Goal: Transaction & Acquisition: Purchase product/service

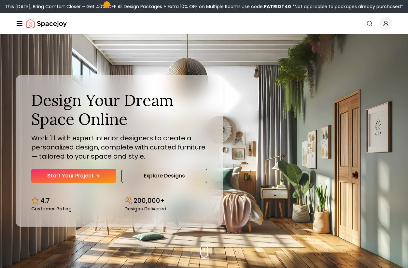
click at [252, 199] on div "Design Your Dream Space Online Work 1:1 with expert interior designers to creat…" at bounding box center [204, 151] width 408 height 234
click at [72, 176] on link "Start Your Project" at bounding box center [73, 175] width 85 height 14
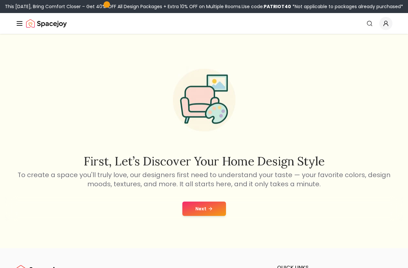
click at [222, 209] on button "Next" at bounding box center [204, 208] width 44 height 14
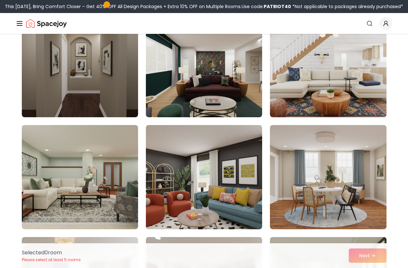
scroll to position [78, 0]
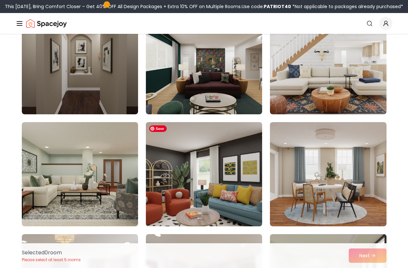
click at [235, 153] on img at bounding box center [204, 173] width 122 height 109
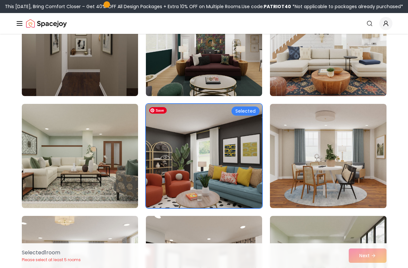
scroll to position [96, 0]
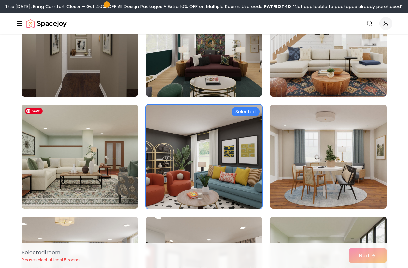
click at [92, 154] on img at bounding box center [80, 156] width 122 height 109
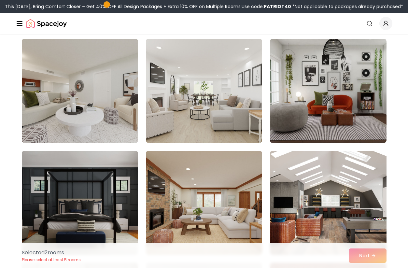
scroll to position [390, 0]
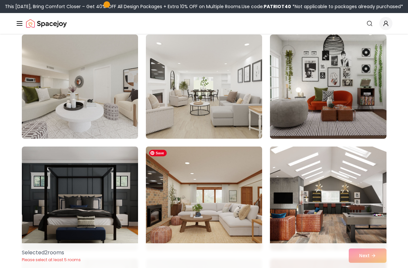
click at [252, 207] on img at bounding box center [204, 198] width 122 height 109
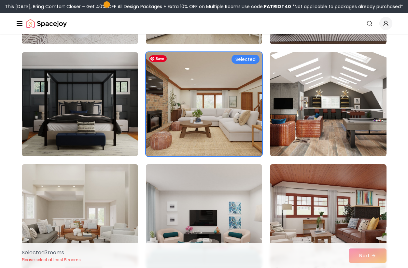
scroll to position [585, 0]
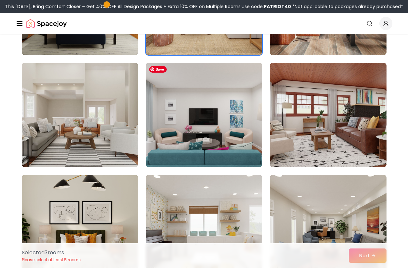
click at [222, 127] on img at bounding box center [204, 114] width 122 height 109
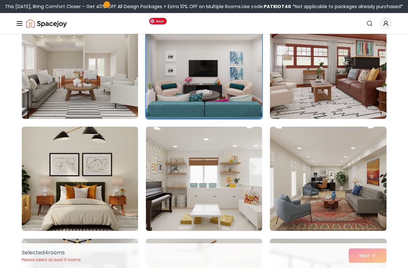
scroll to position [637, 0]
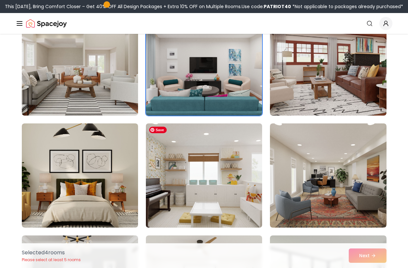
click at [210, 171] on img at bounding box center [204, 175] width 122 height 109
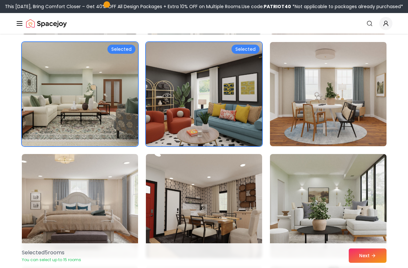
scroll to position [158, 0]
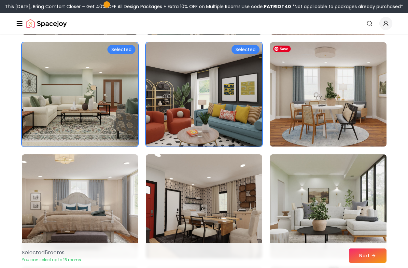
click at [337, 97] on img at bounding box center [328, 94] width 122 height 109
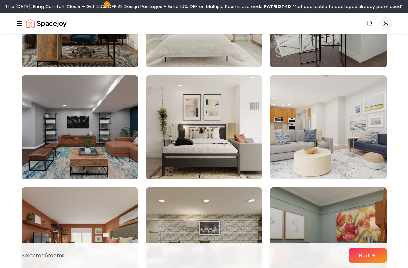
scroll to position [977, 0]
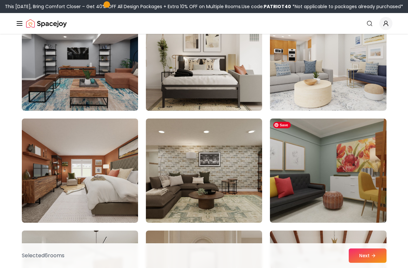
click at [298, 171] on img at bounding box center [328, 170] width 116 height 104
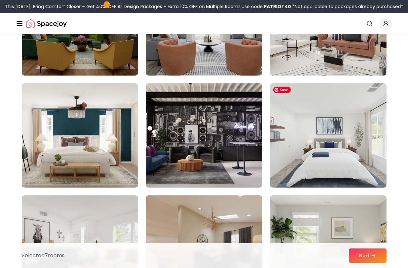
scroll to position [1464, 0]
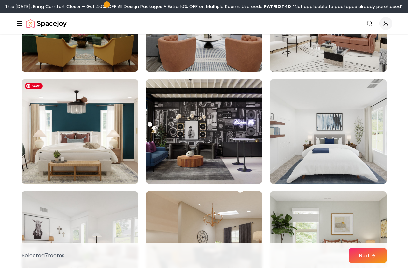
click at [117, 147] on img at bounding box center [80, 131] width 122 height 109
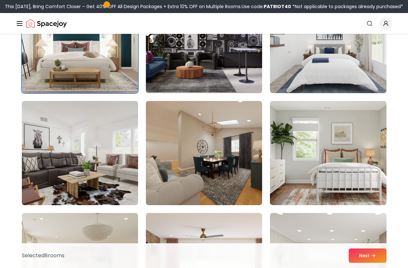
scroll to position [1558, 0]
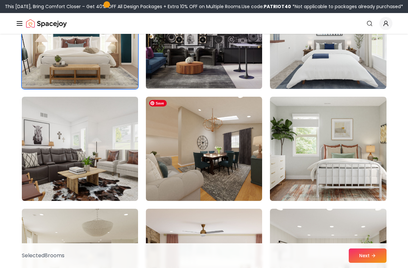
click at [239, 166] on img at bounding box center [204, 149] width 116 height 104
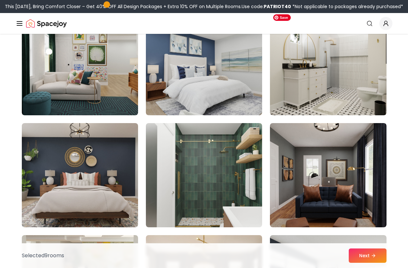
scroll to position [2651, 0]
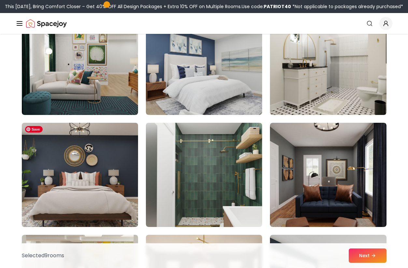
click at [86, 197] on img at bounding box center [80, 174] width 122 height 109
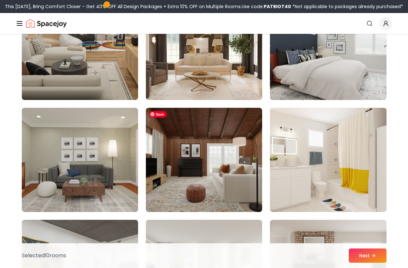
scroll to position [2894, 0]
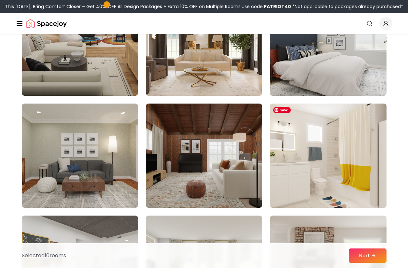
click at [307, 178] on img at bounding box center [328, 155] width 122 height 109
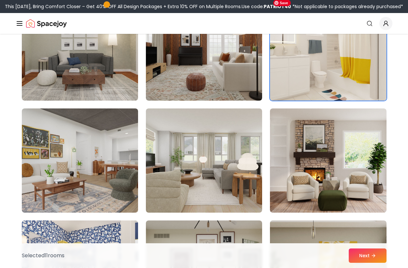
scroll to position [3006, 0]
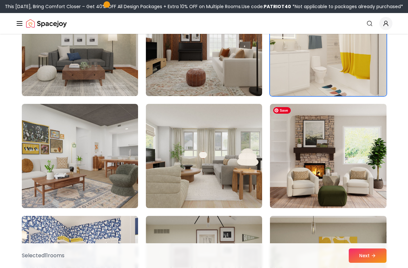
click at [307, 178] on img at bounding box center [328, 156] width 116 height 104
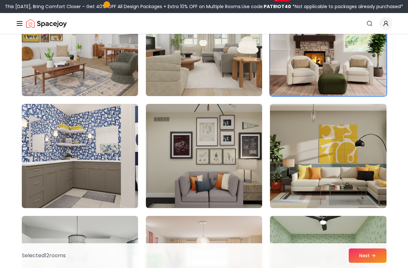
scroll to position [3119, 0]
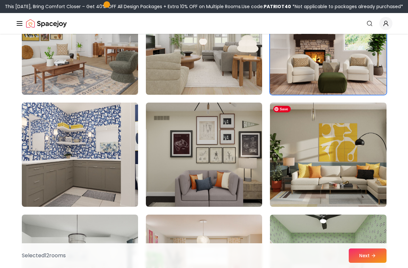
click at [307, 178] on img at bounding box center [328, 154] width 116 height 104
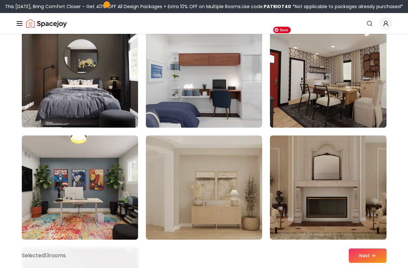
scroll to position [3671, 0]
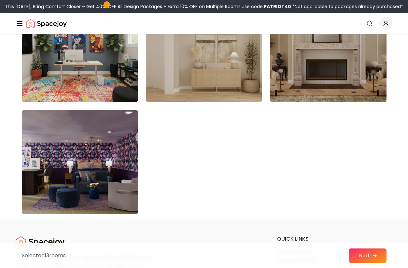
click at [362, 255] on button "Next" at bounding box center [367, 255] width 38 height 14
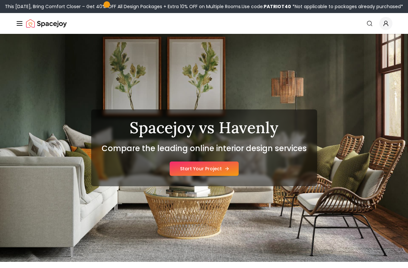
click at [214, 167] on link "Start Your Project" at bounding box center [203, 168] width 69 height 14
click at [34, 25] on img "Spacejoy" at bounding box center [46, 23] width 41 height 13
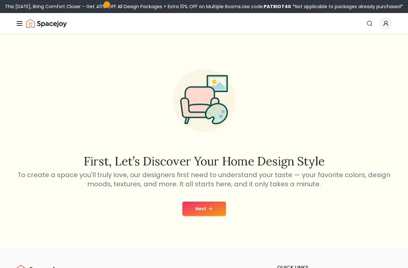
click at [214, 206] on button "Next" at bounding box center [204, 208] width 44 height 14
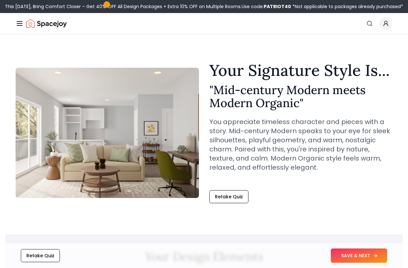
click at [363, 252] on button "SAVE & NEXT" at bounding box center [358, 255] width 56 height 14
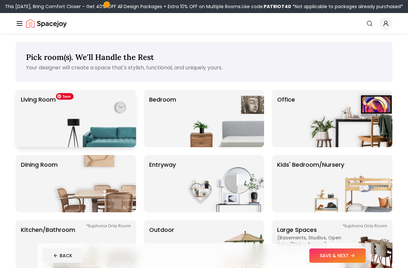
click at [89, 118] on img at bounding box center [94, 118] width 83 height 57
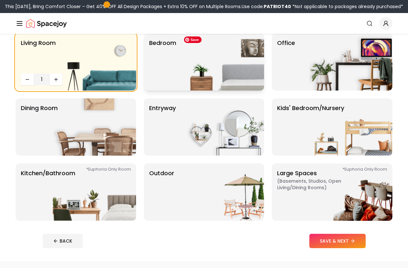
scroll to position [60, 0]
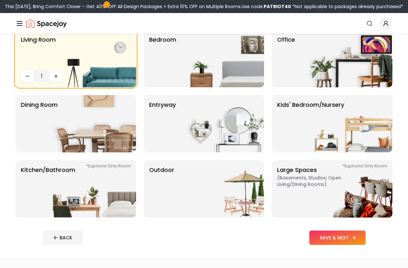
click at [350, 235] on button "SAVE & NEXT" at bounding box center [337, 237] width 56 height 14
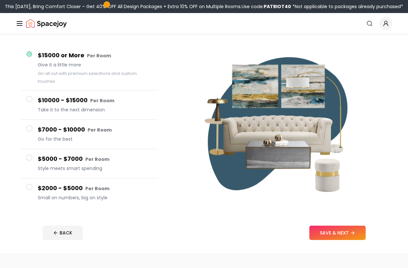
scroll to position [51, 0]
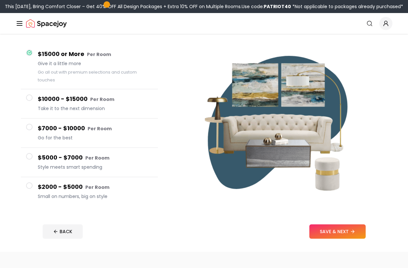
click at [60, 194] on span "Small on numbers, big on style" at bounding box center [95, 196] width 115 height 7
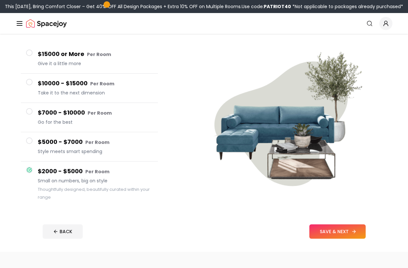
click at [343, 232] on button "SAVE & NEXT" at bounding box center [337, 231] width 56 height 14
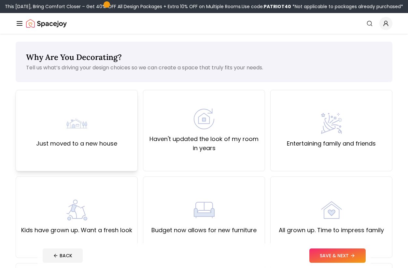
click at [103, 134] on div "Just moved to a new house" at bounding box center [76, 130] width 81 height 35
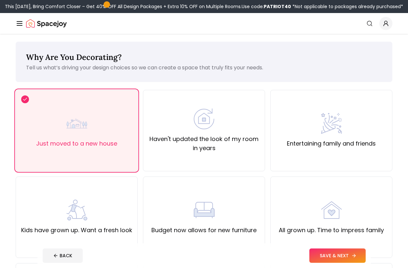
click at [350, 259] on button "SAVE & NEXT" at bounding box center [337, 255] width 56 height 14
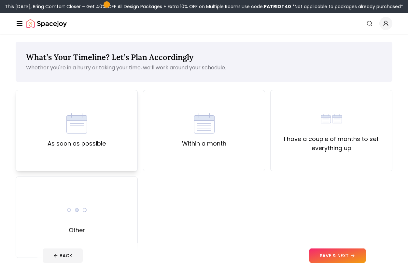
click at [111, 158] on div "As soon as possible" at bounding box center [77, 130] width 122 height 81
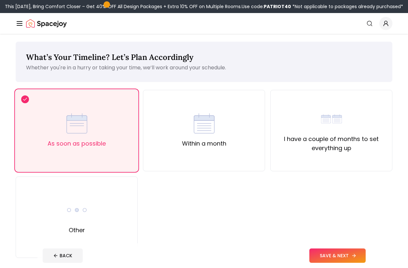
click at [315, 257] on button "SAVE & NEXT" at bounding box center [337, 255] width 56 height 14
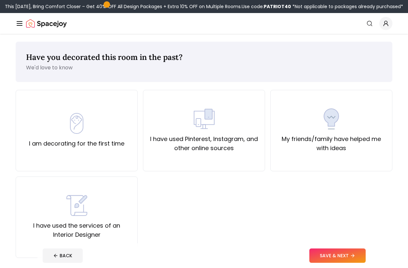
drag, startPoint x: 100, startPoint y: 212, endPoint x: 247, endPoint y: 215, distance: 146.7
click at [246, 215] on div "I am decorating for the first time I have used Pinterest, Instagram, and other …" at bounding box center [204, 174] width 376 height 168
click at [247, 215] on div "I am decorating for the first time I have used Pinterest, Instagram, and other …" at bounding box center [204, 174] width 376 height 168
click at [46, 129] on div "I am decorating for the first time" at bounding box center [76, 130] width 95 height 35
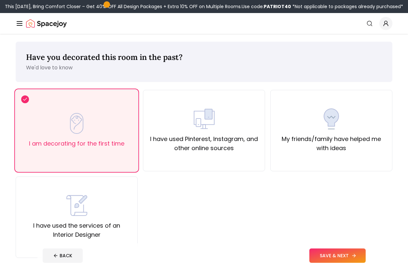
click at [320, 255] on button "SAVE & NEXT" at bounding box center [337, 255] width 56 height 14
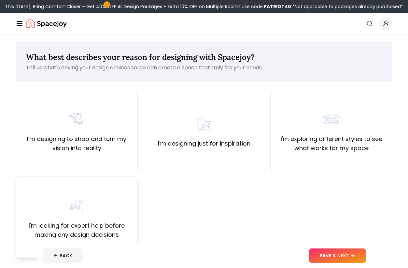
click at [131, 187] on div "I'm looking for expert help before making any design decisions" at bounding box center [77, 216] width 122 height 81
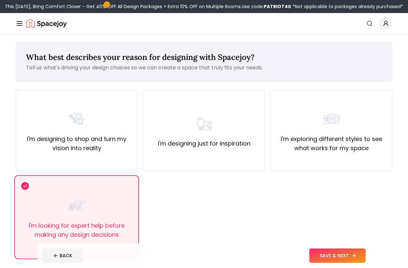
click at [317, 257] on button "SAVE & NEXT" at bounding box center [337, 255] width 56 height 14
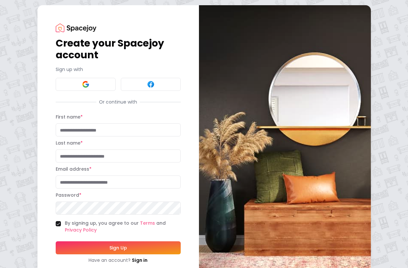
click at [115, 132] on input "First name *" at bounding box center [118, 129] width 125 height 13
type input "*******"
type input "**********"
click at [56, 241] on button "Sign Up" at bounding box center [118, 247] width 125 height 13
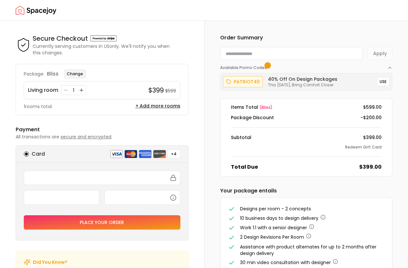
click at [77, 77] on button "Change" at bounding box center [75, 73] width 22 height 9
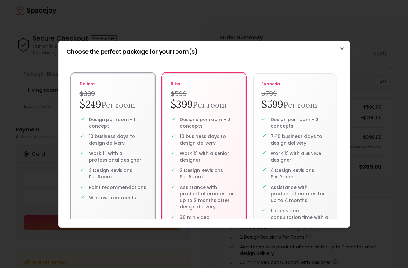
click at [135, 160] on p "Work 1:1 with a professional designer" at bounding box center [118, 156] width 58 height 13
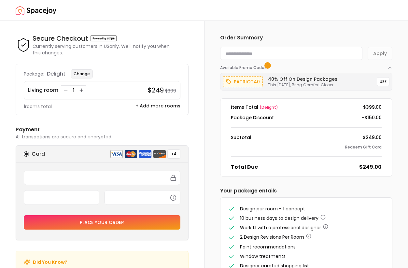
click at [83, 73] on button "Change" at bounding box center [82, 73] width 22 height 9
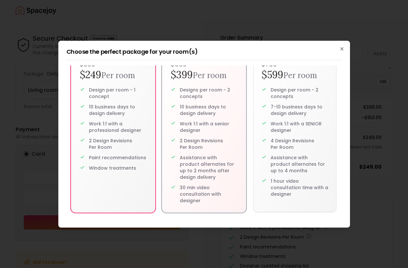
scroll to position [28, 0]
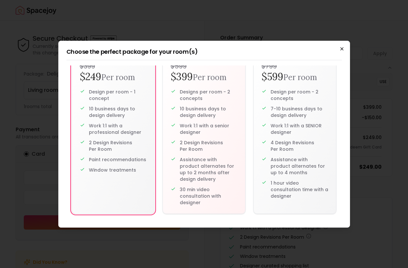
click at [343, 46] on icon "button" at bounding box center [341, 48] width 5 height 5
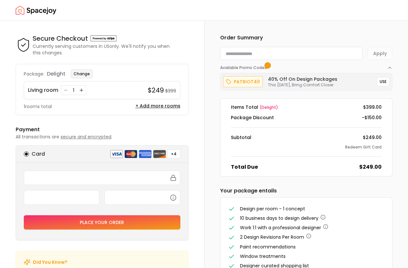
click at [79, 74] on button "Change" at bounding box center [82, 73] width 22 height 9
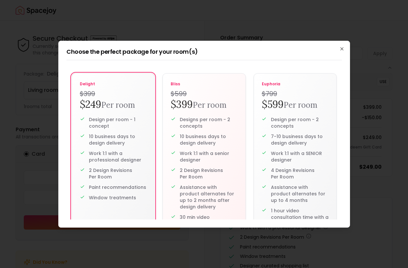
click at [345, 47] on div "Choose the perfect package for your room(s) delight $399 $249 Per room Design p…" at bounding box center [203, 134] width 291 height 187
click at [342, 47] on icon "button" at bounding box center [341, 48] width 5 height 5
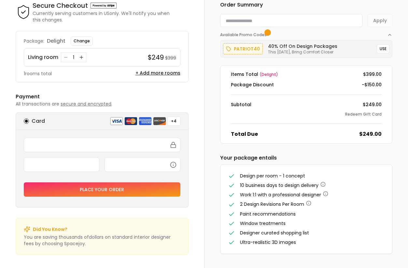
scroll to position [0, 0]
